Goal: Task Accomplishment & Management: Use online tool/utility

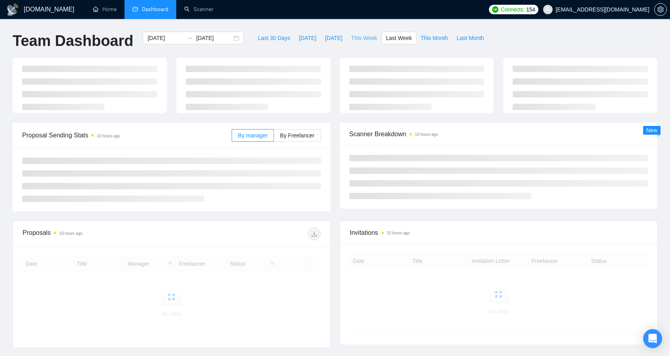
click at [369, 38] on span "This Week" at bounding box center [364, 38] width 26 height 9
type input "[DATE]"
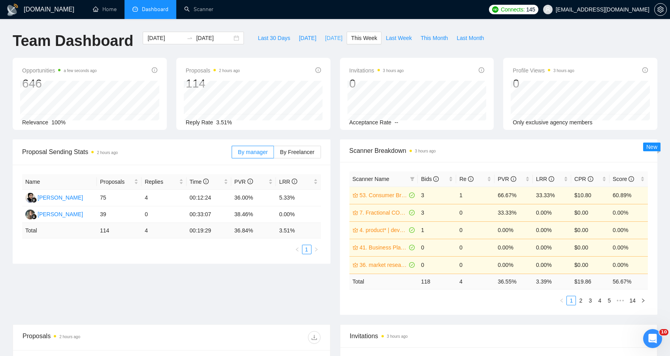
click at [340, 38] on span "[DATE]" at bounding box center [333, 38] width 17 height 9
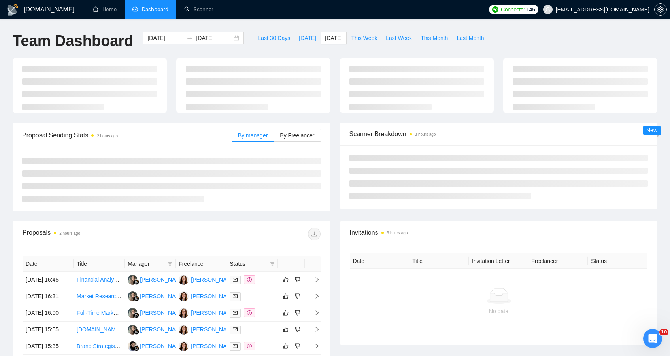
type input "[DATE]"
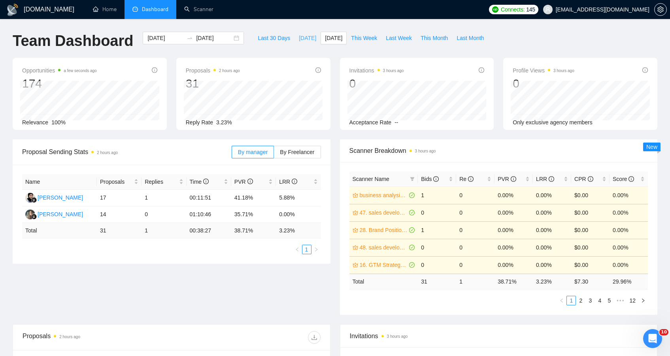
click at [299, 38] on span "[DATE]" at bounding box center [307, 38] width 17 height 9
type input "[DATE]"
click at [336, 40] on span "[DATE]" at bounding box center [333, 38] width 17 height 9
type input "[DATE]"
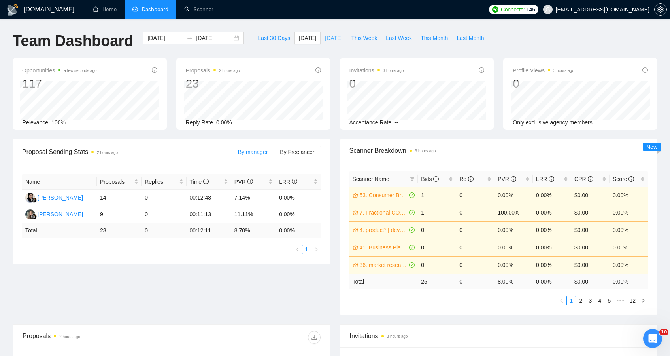
type input "[DATE]"
click at [377, 40] on span "This Week" at bounding box center [364, 38] width 26 height 9
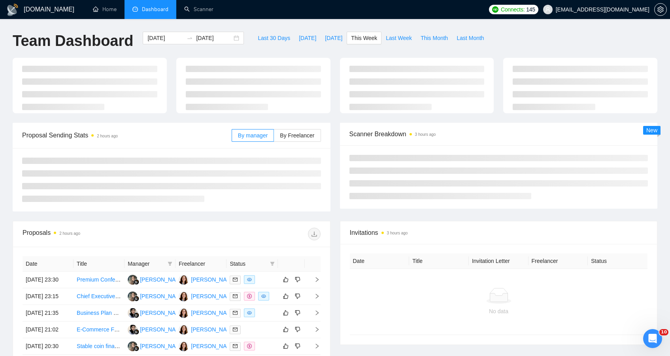
type input "[DATE]"
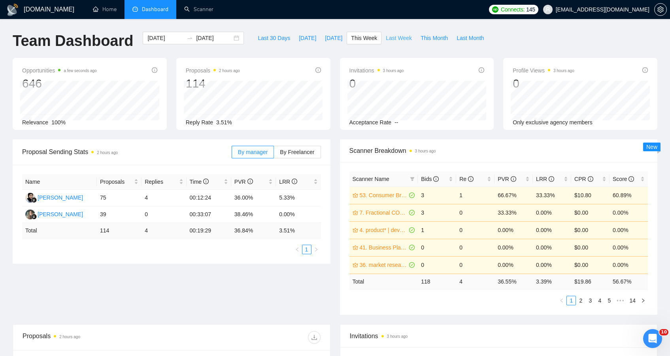
click at [391, 40] on span "Last Week" at bounding box center [399, 38] width 26 height 9
type input "[DATE]"
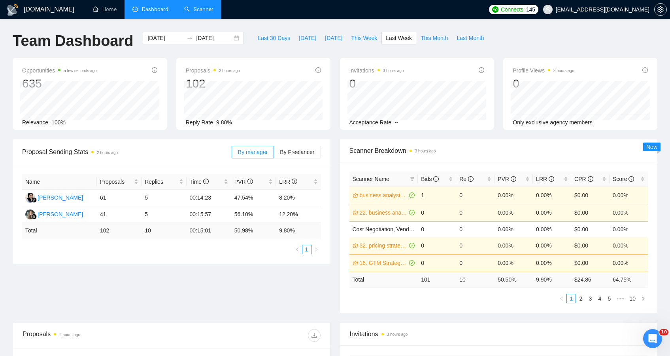
click at [209, 13] on link "Scanner" at bounding box center [198, 9] width 29 height 7
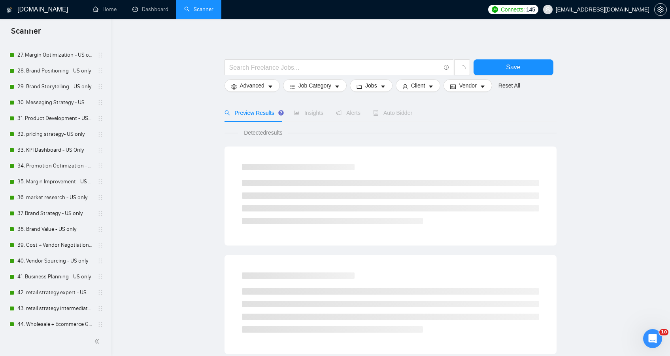
scroll to position [440, 0]
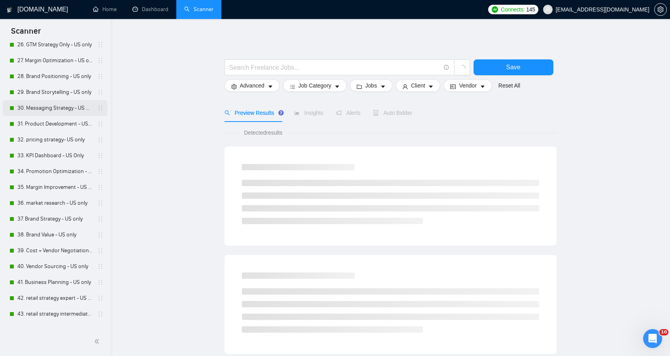
click at [42, 105] on link "30. Messaging Strategy - US Only" at bounding box center [54, 108] width 75 height 16
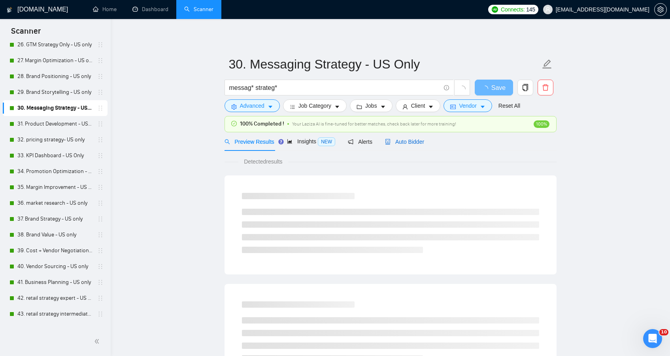
click at [420, 140] on span "Auto Bidder" at bounding box center [404, 141] width 39 height 6
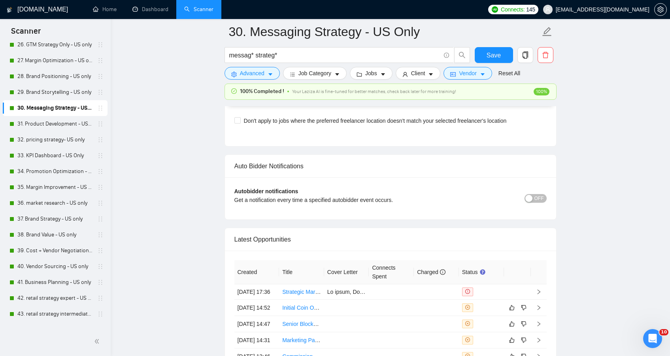
scroll to position [1863, 0]
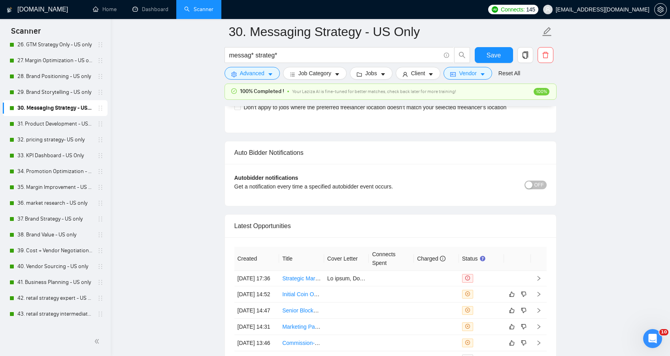
click at [545, 189] on button "OFF" at bounding box center [536, 184] width 22 height 9
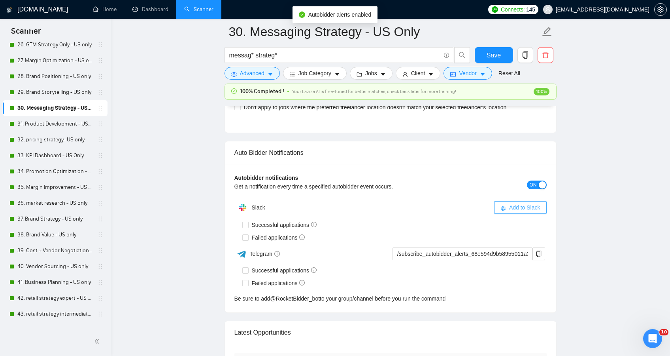
click at [511, 212] on span "Add to Slack" at bounding box center [524, 207] width 31 height 9
click at [246, 227] on input "Successful applications" at bounding box center [245, 225] width 6 height 6
checkbox input "true"
click at [246, 240] on input "Failed applications" at bounding box center [245, 237] width 6 height 6
checkbox input "true"
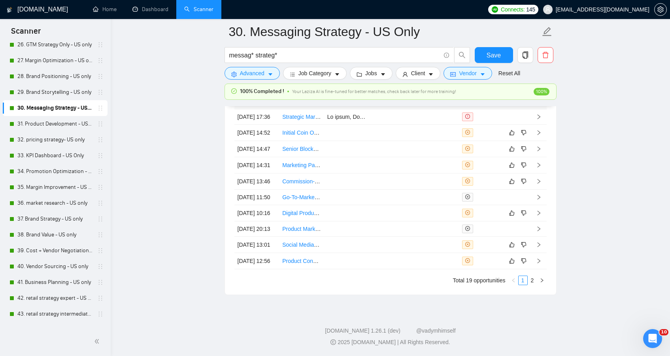
scroll to position [2116, 0]
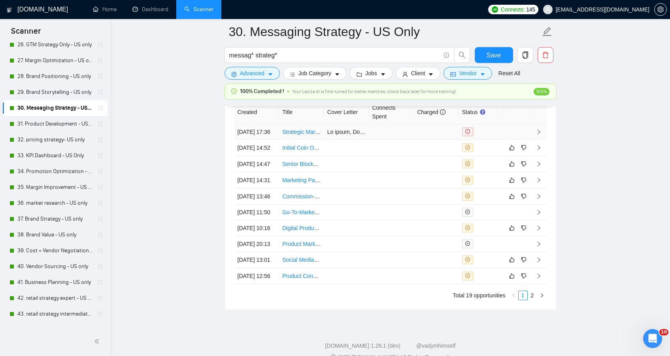
click at [426, 140] on td at bounding box center [436, 131] width 45 height 15
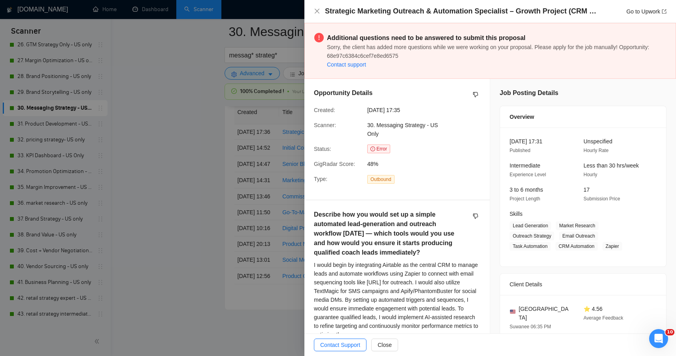
click at [216, 159] on div at bounding box center [338, 178] width 676 height 356
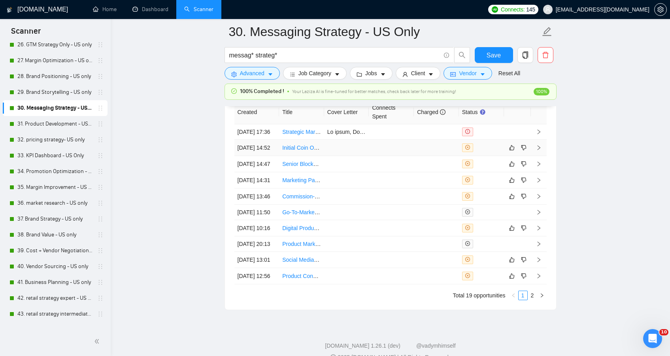
click at [383, 156] on td at bounding box center [391, 148] width 45 height 16
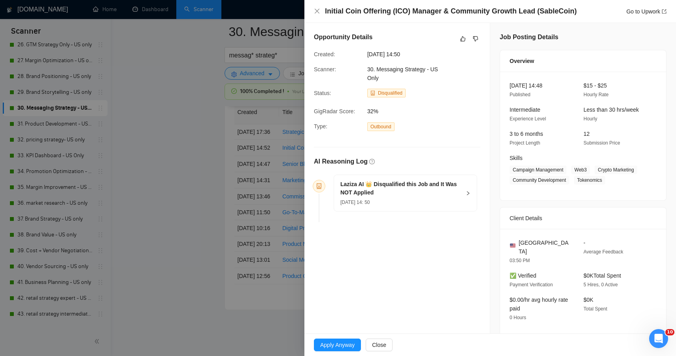
click at [173, 157] on div at bounding box center [338, 178] width 676 height 356
